Goal: Find specific page/section: Find specific page/section

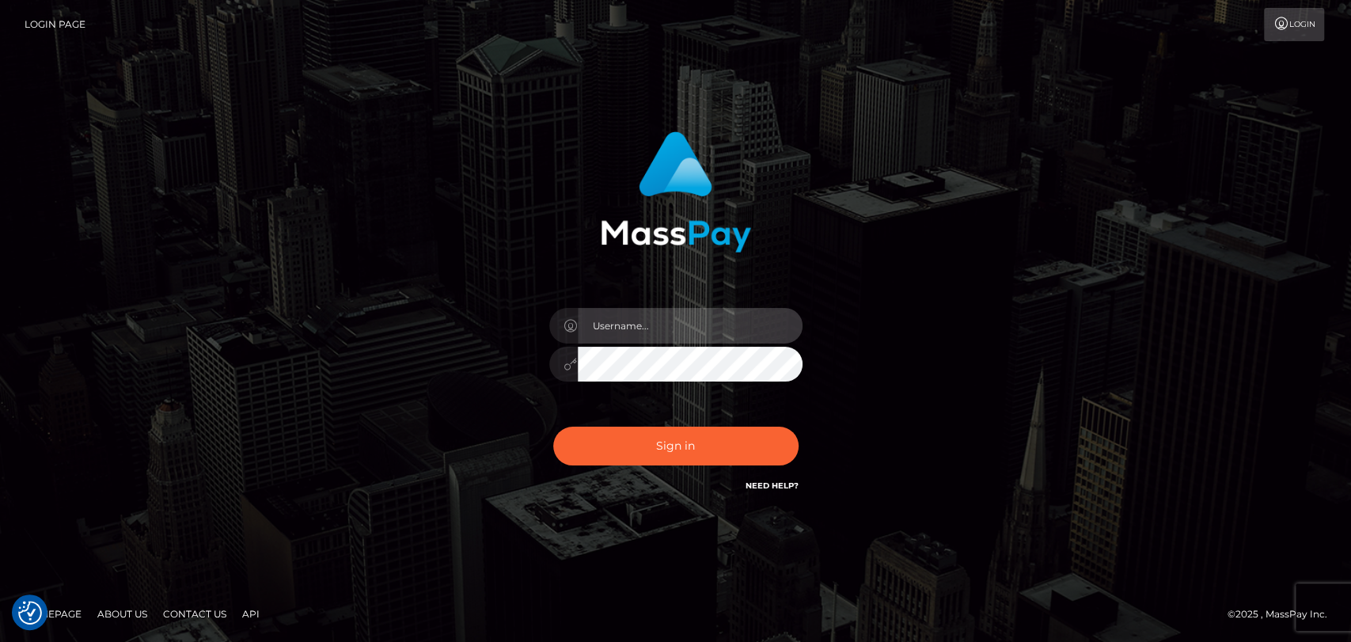
click at [629, 332] on input "text" at bounding box center [690, 326] width 225 height 36
type input "mdemassi"
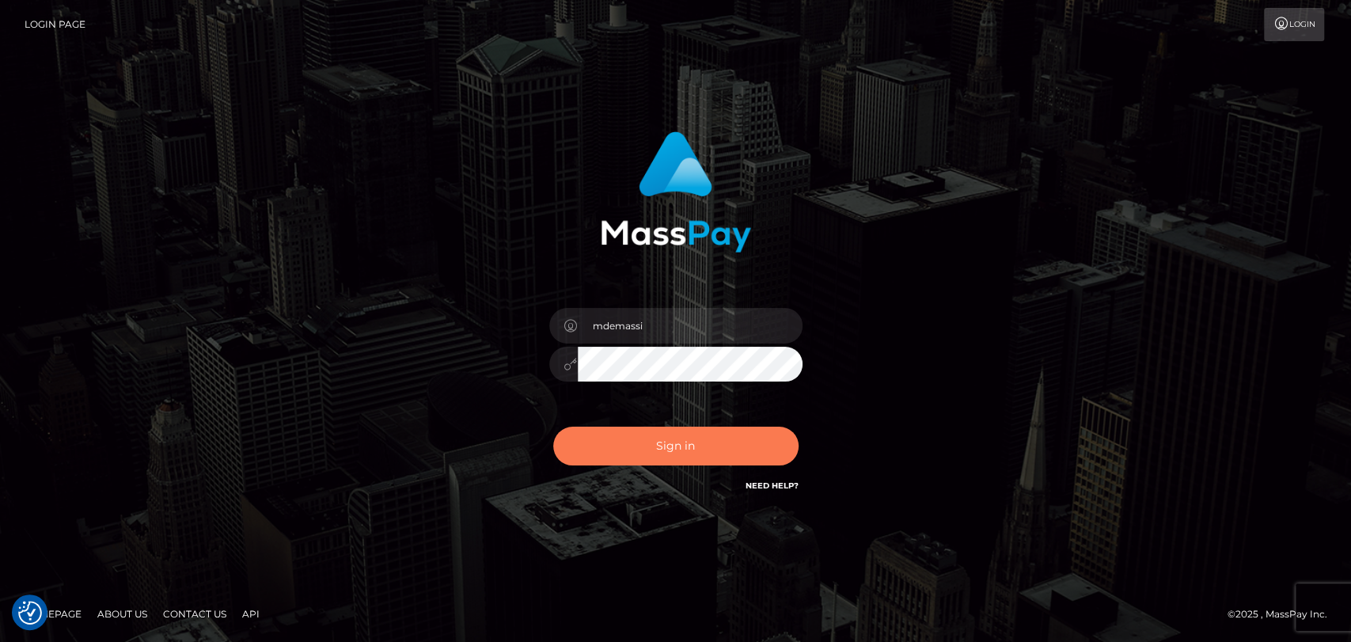
click at [645, 455] on button "Sign in" at bounding box center [675, 445] width 245 height 39
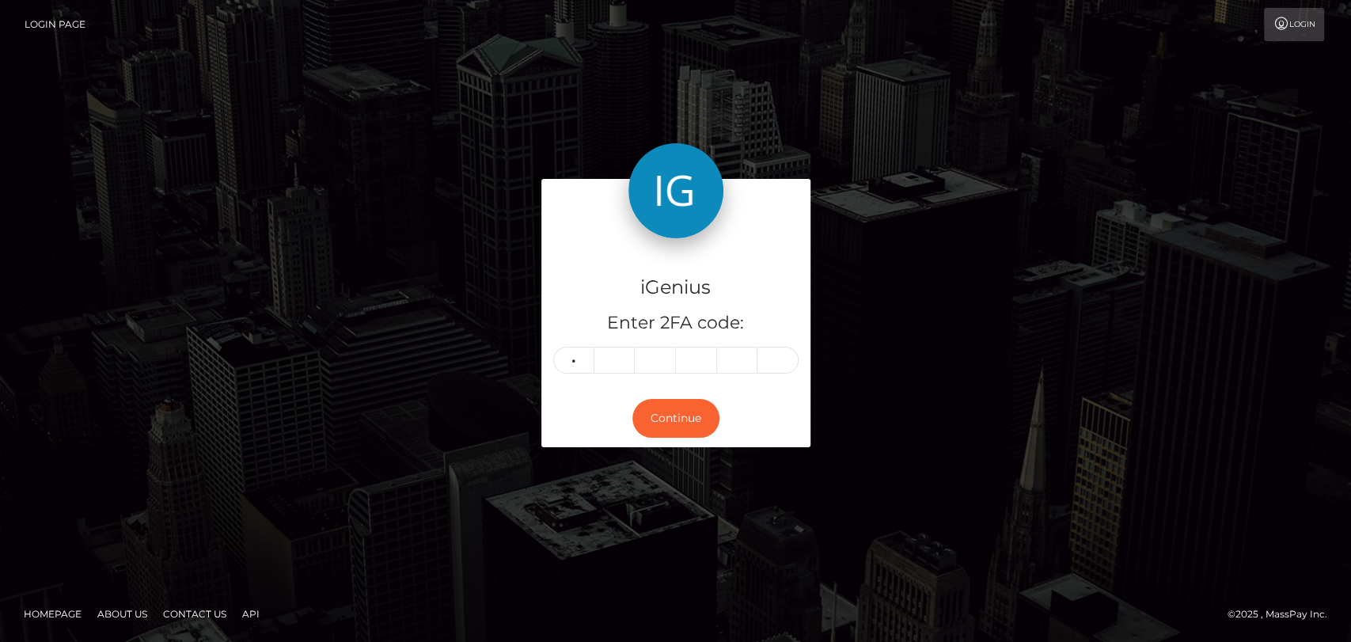
type input "1"
type input "6"
type input "2"
drag, startPoint x: 727, startPoint y: 362, endPoint x: 563, endPoint y: 351, distance: 164.2
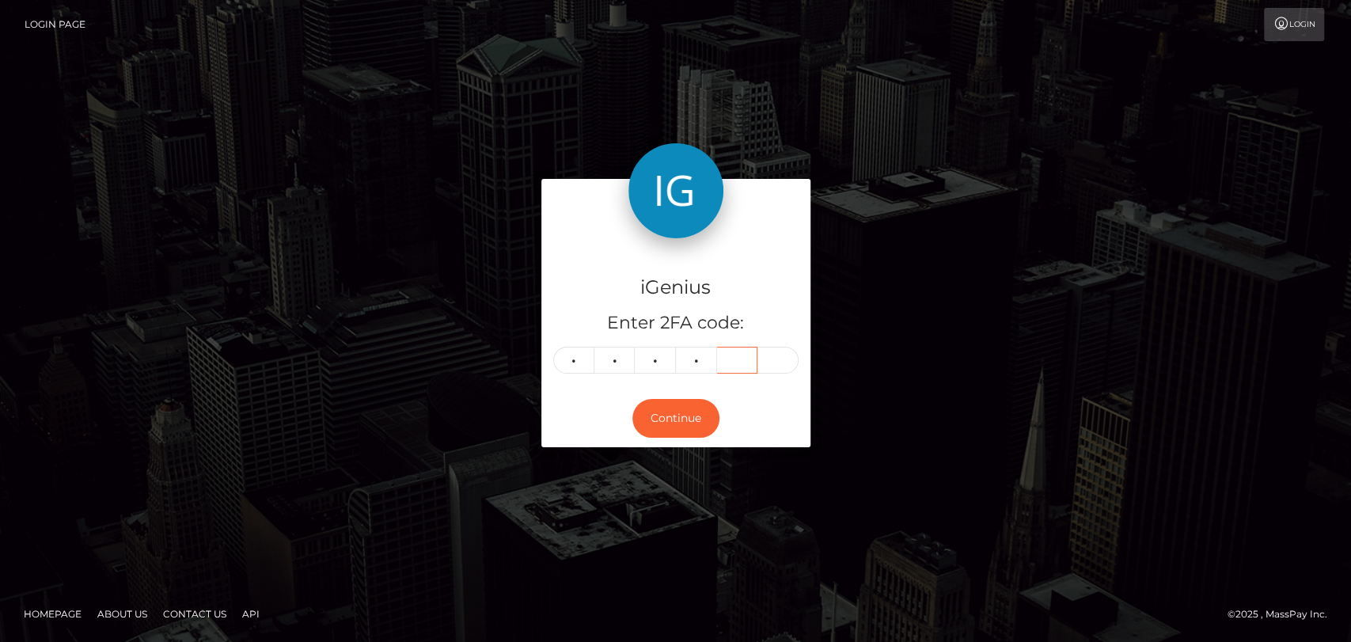
click at [563, 351] on div "1 6 2 2" at bounding box center [675, 360] width 245 height 27
type input "8"
type input "4"
type input "5"
type input "2"
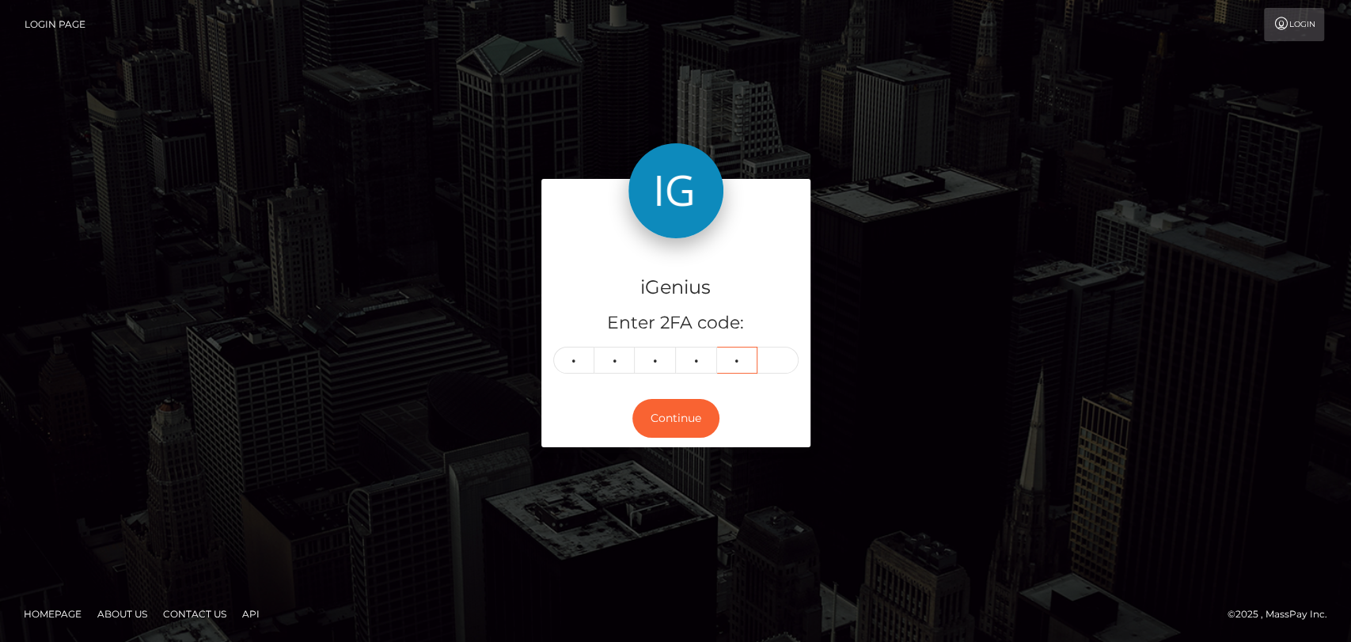
type input "0"
type input "7"
click at [655, 403] on button "Continue" at bounding box center [675, 418] width 87 height 39
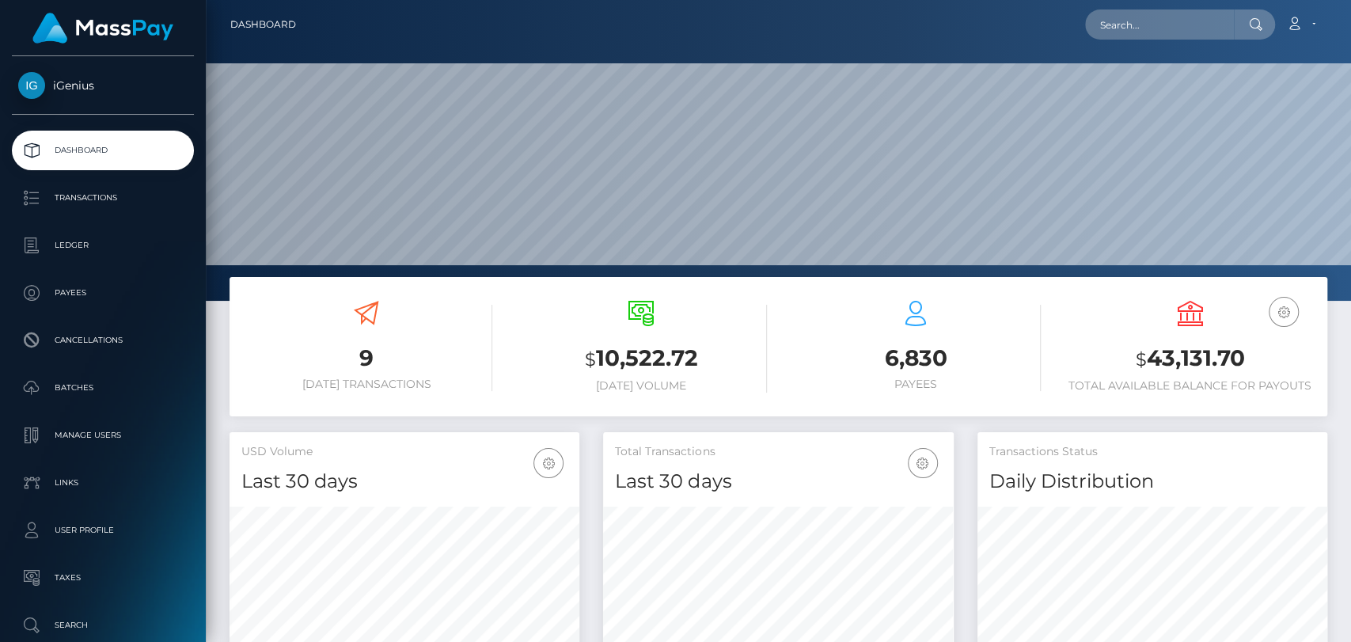
scroll to position [279, 350]
click at [1123, 16] on input "text" at bounding box center [1159, 24] width 149 height 30
paste input "1681262"
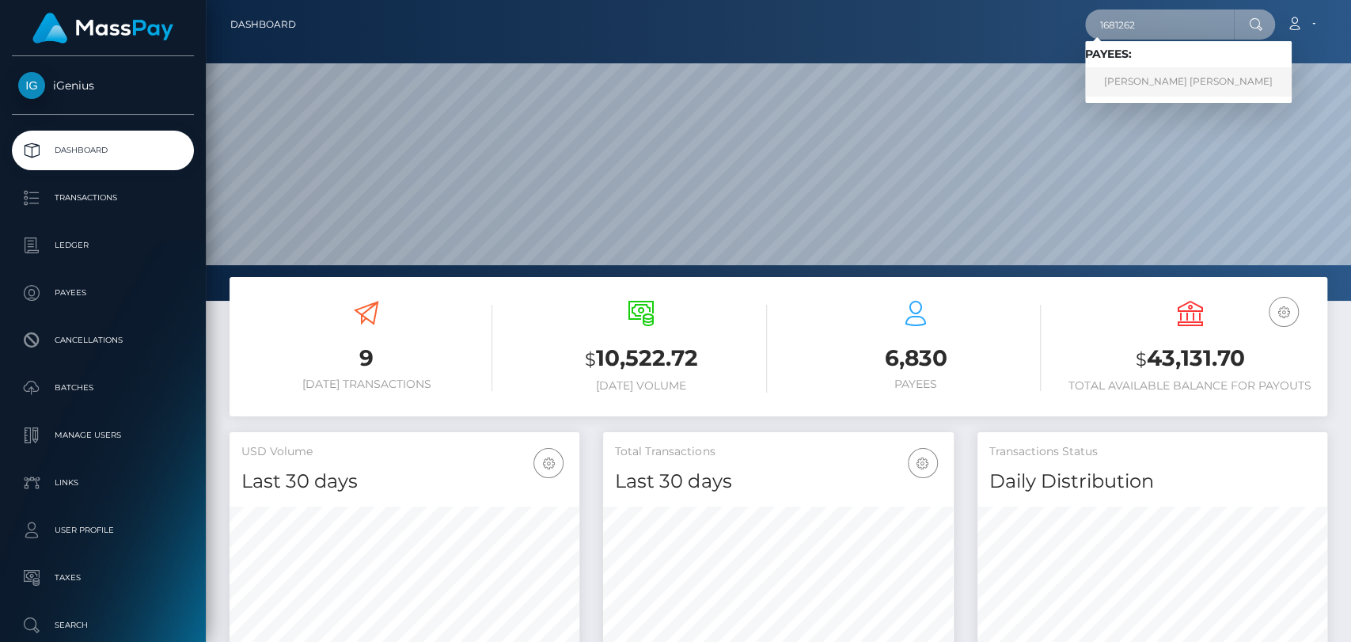
type input "1681262"
click at [1146, 84] on link "JADIRA ILIANA JEANINE ROOS" at bounding box center [1188, 81] width 207 height 29
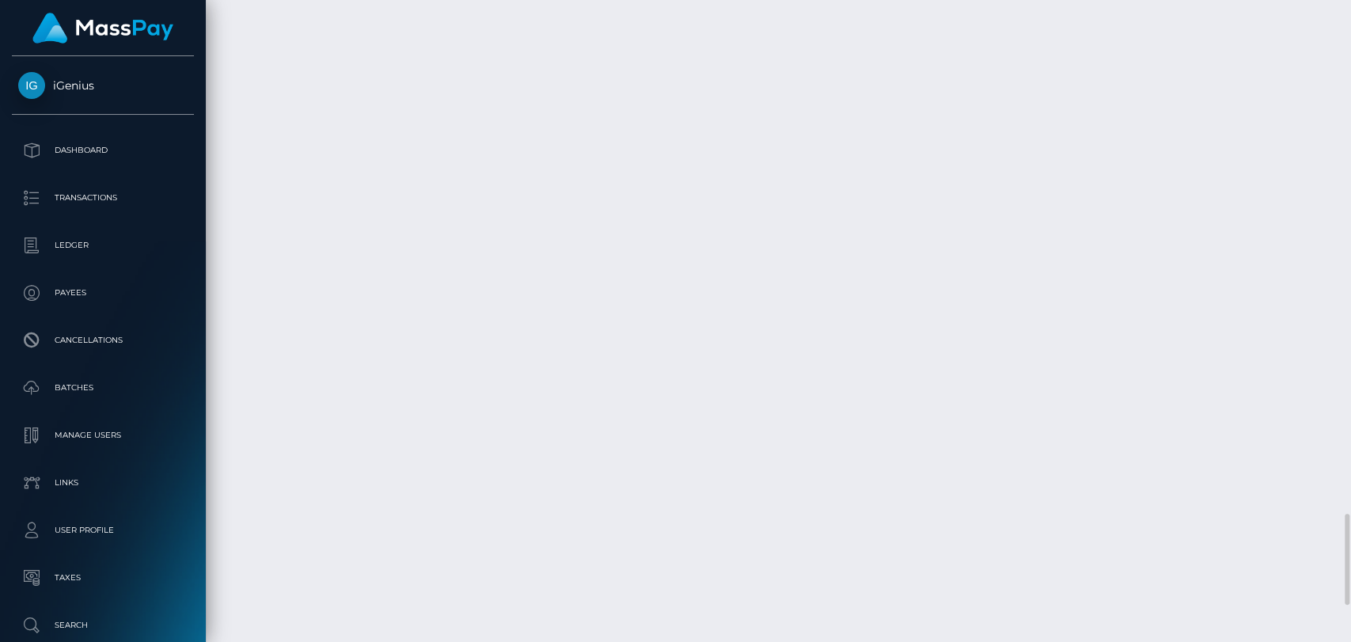
scroll to position [2901, 0]
